Goal: Navigation & Orientation: Find specific page/section

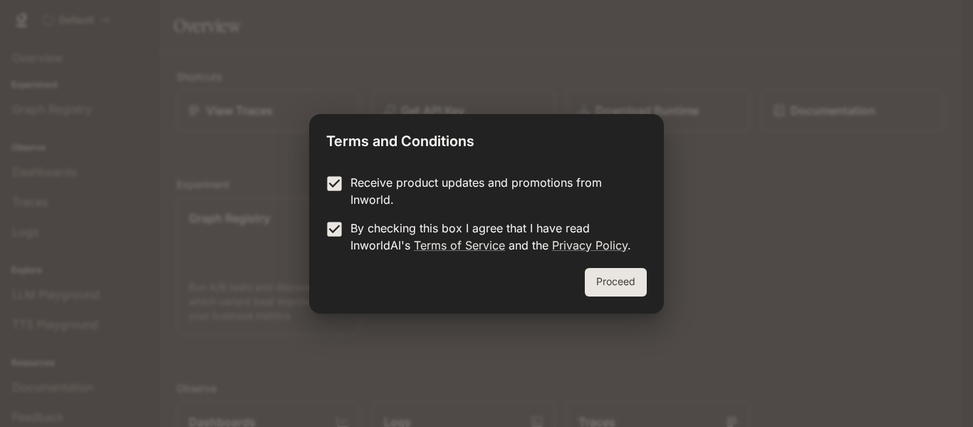
click at [592, 288] on button "Proceed" at bounding box center [616, 282] width 62 height 28
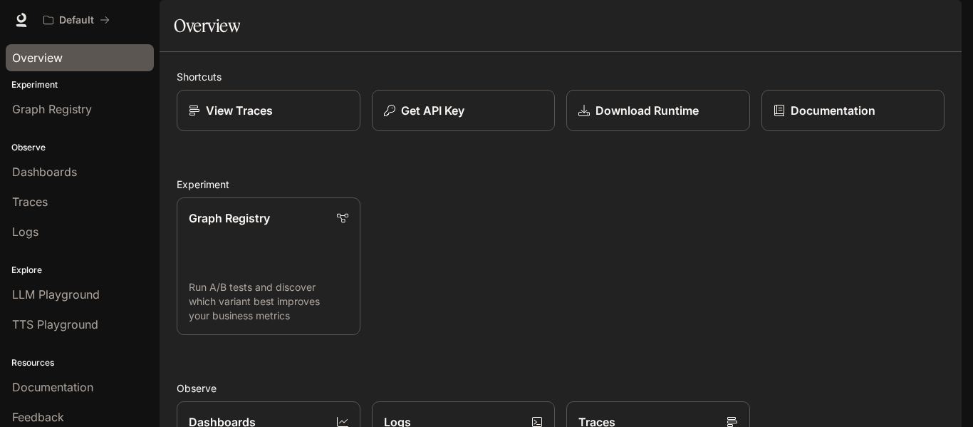
click at [80, 57] on div "Overview" at bounding box center [79, 57] width 135 height 17
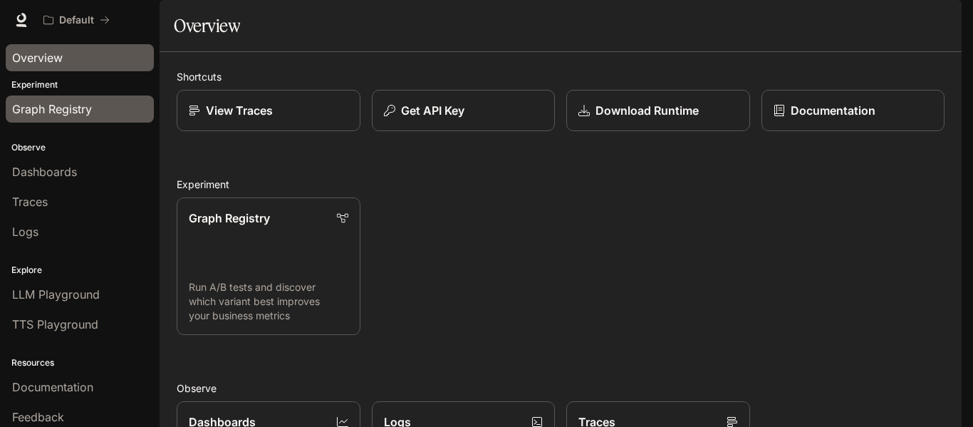
click at [85, 106] on span "Graph Registry" at bounding box center [52, 108] width 80 height 17
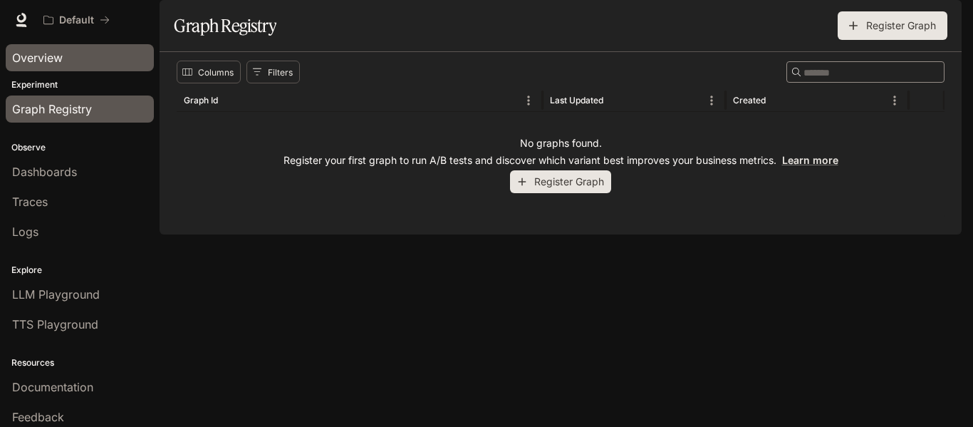
click at [86, 60] on div "Overview" at bounding box center [79, 57] width 135 height 17
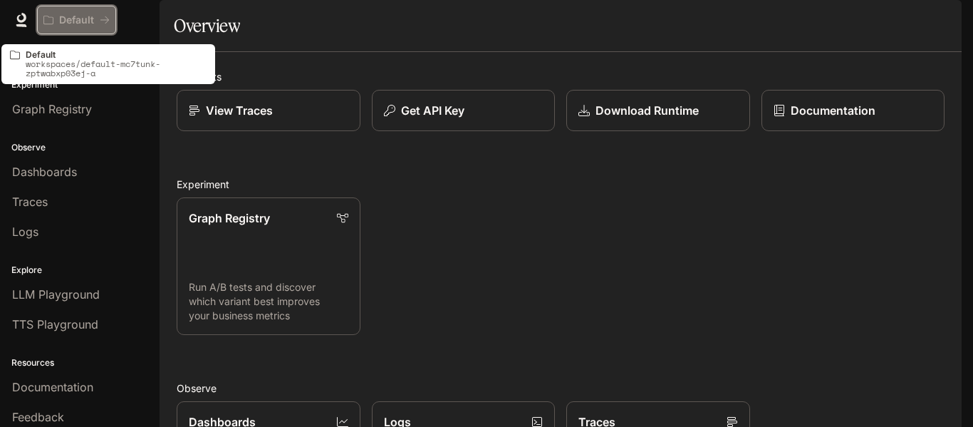
click at [88, 25] on p "Default" at bounding box center [76, 20] width 35 height 12
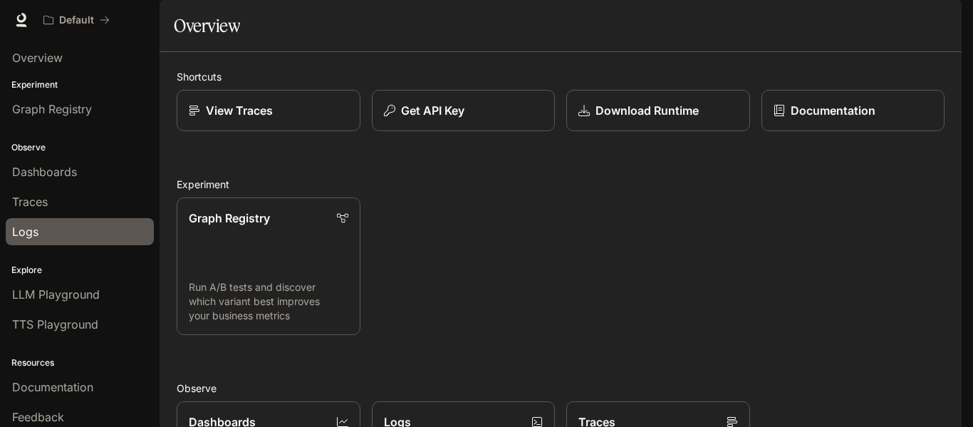
scroll to position [37, 0]
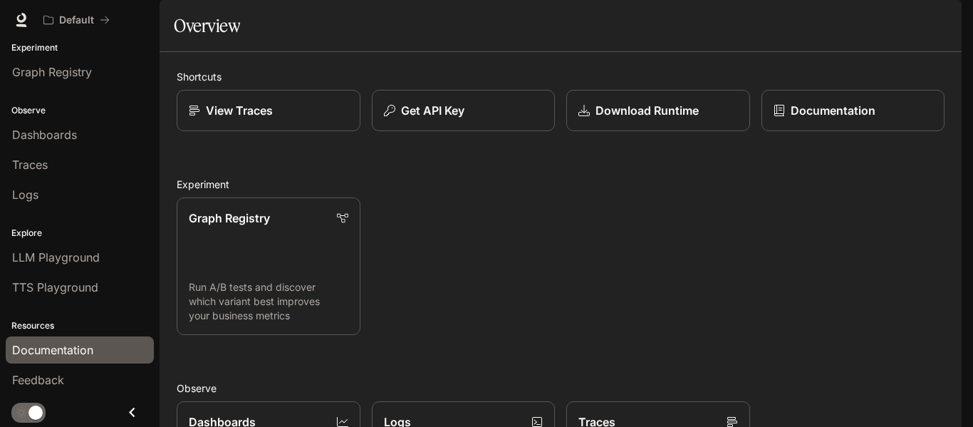
click at [76, 354] on span "Documentation" at bounding box center [52, 349] width 81 height 17
